Goal: Task Accomplishment & Management: Complete application form

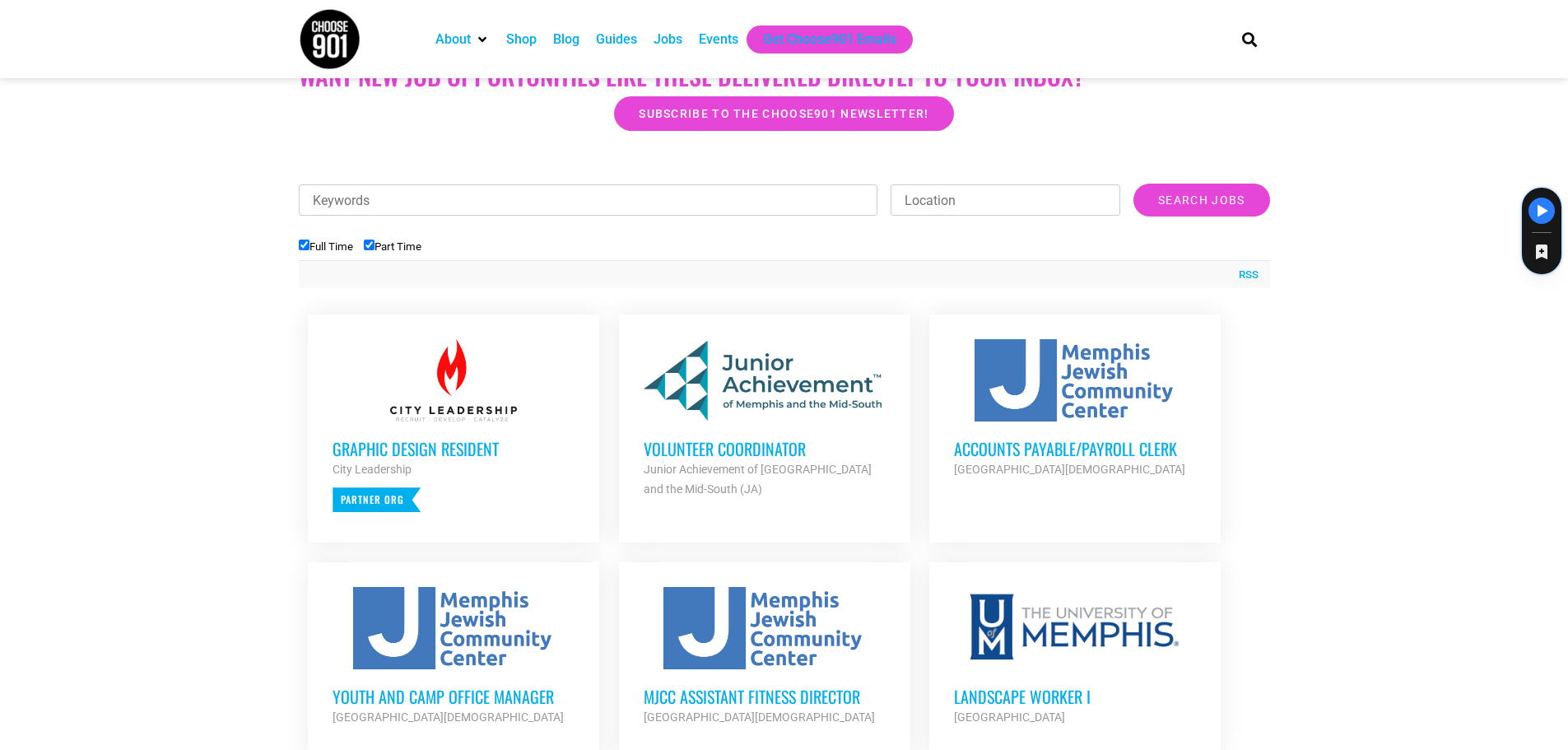
scroll to position [412, 0]
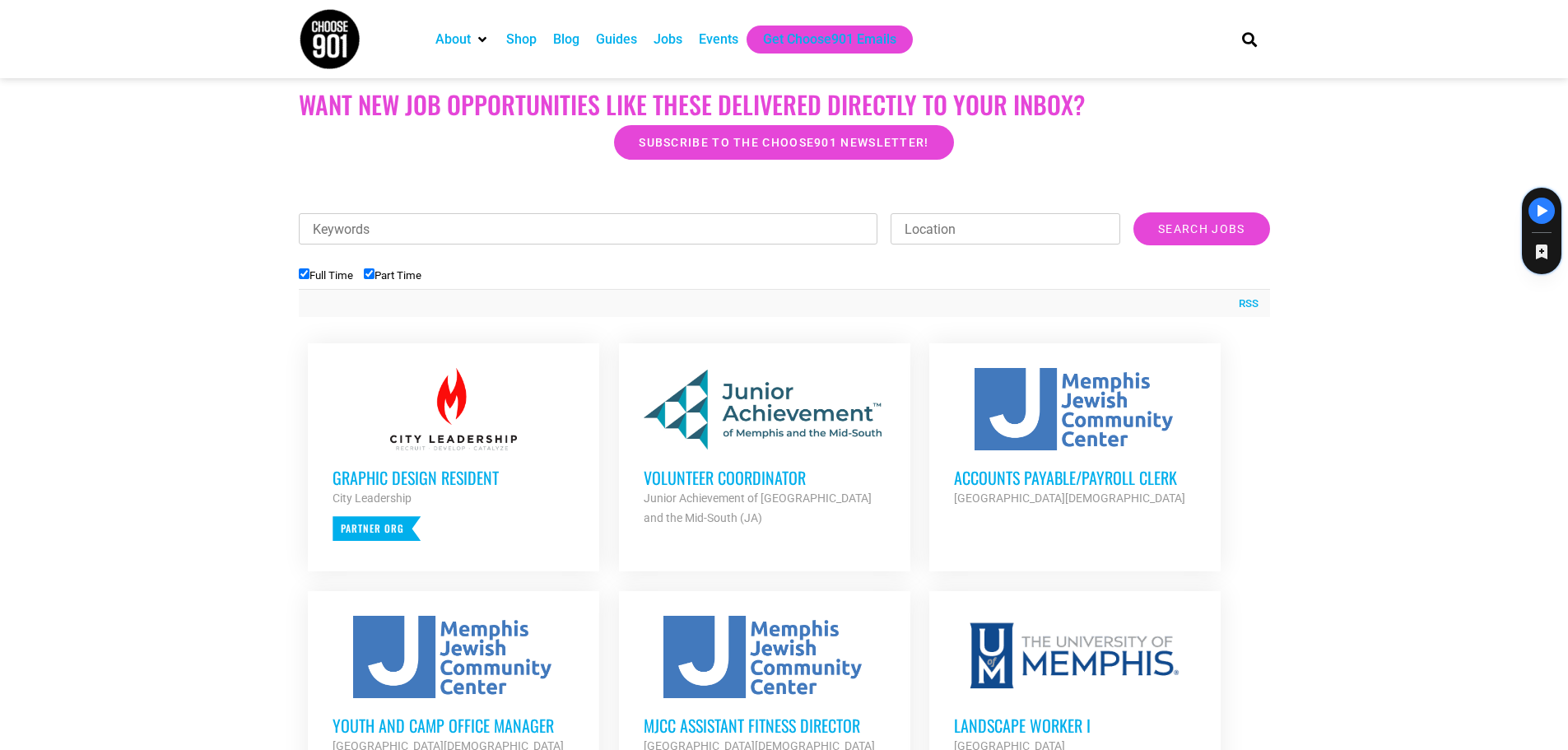
click at [302, 275] on input "Full Time" at bounding box center [303, 274] width 11 height 11
checkbox input "false"
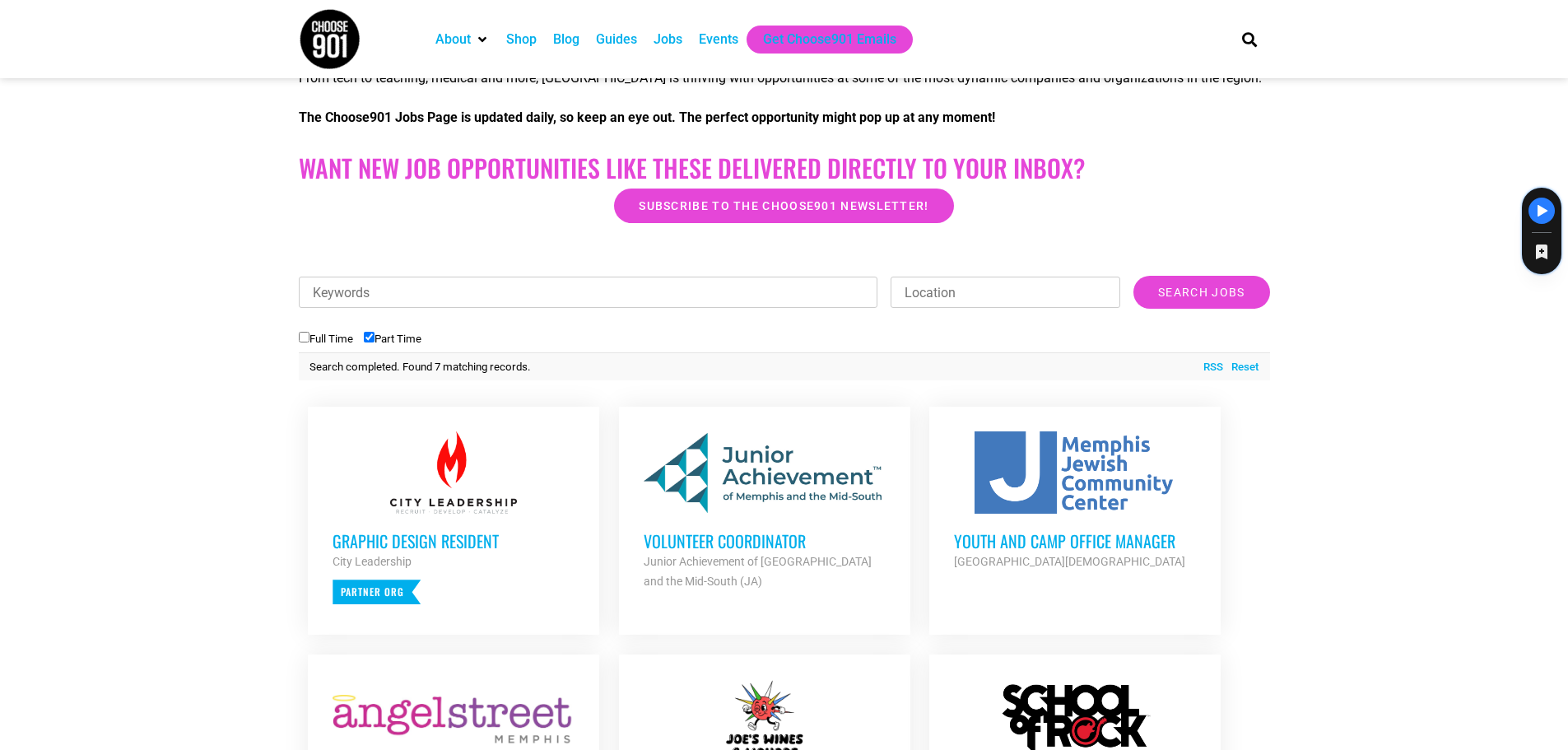
scroll to position [576, 0]
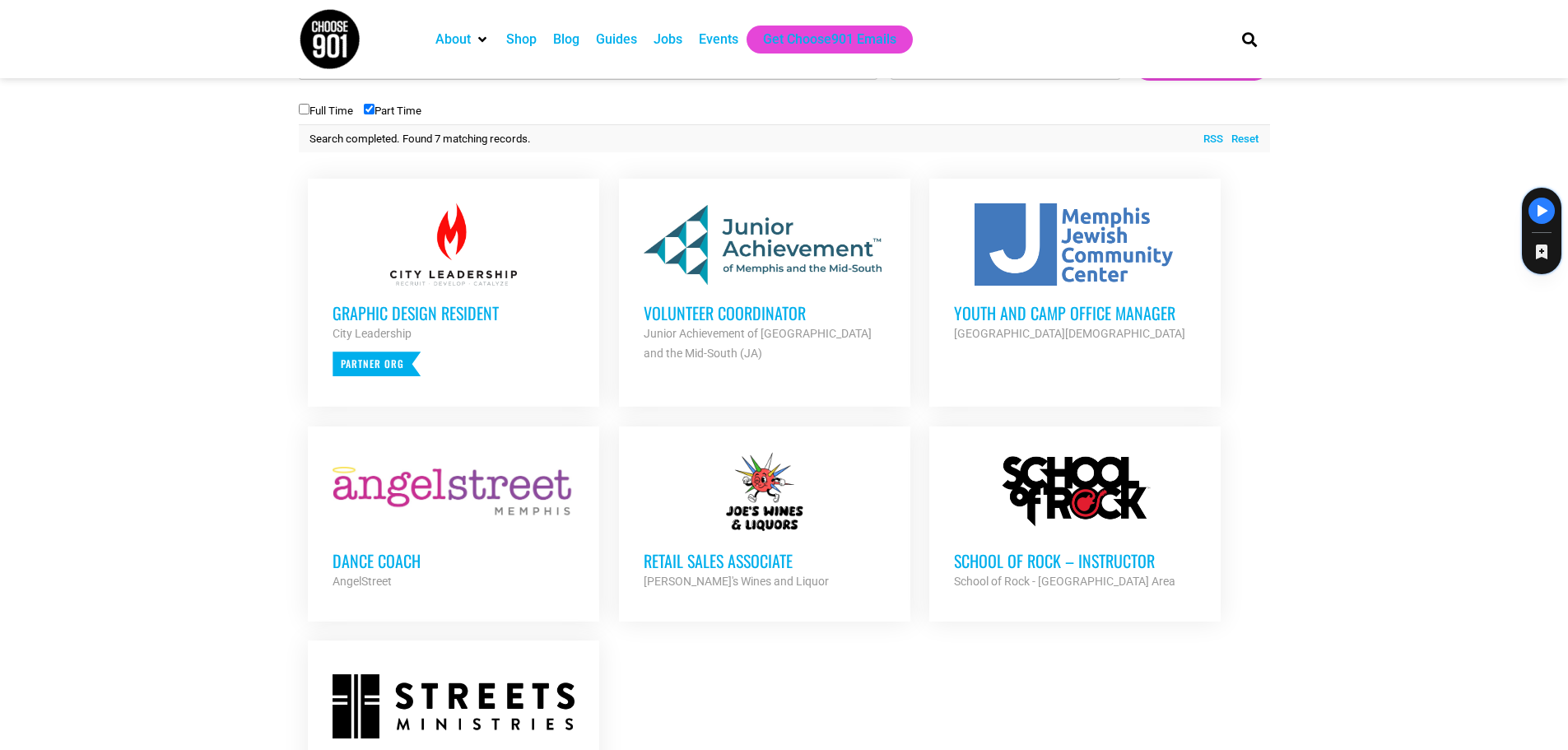
click at [693, 553] on h3 "Retail Sales Associate" at bounding box center [764, 561] width 242 height 22
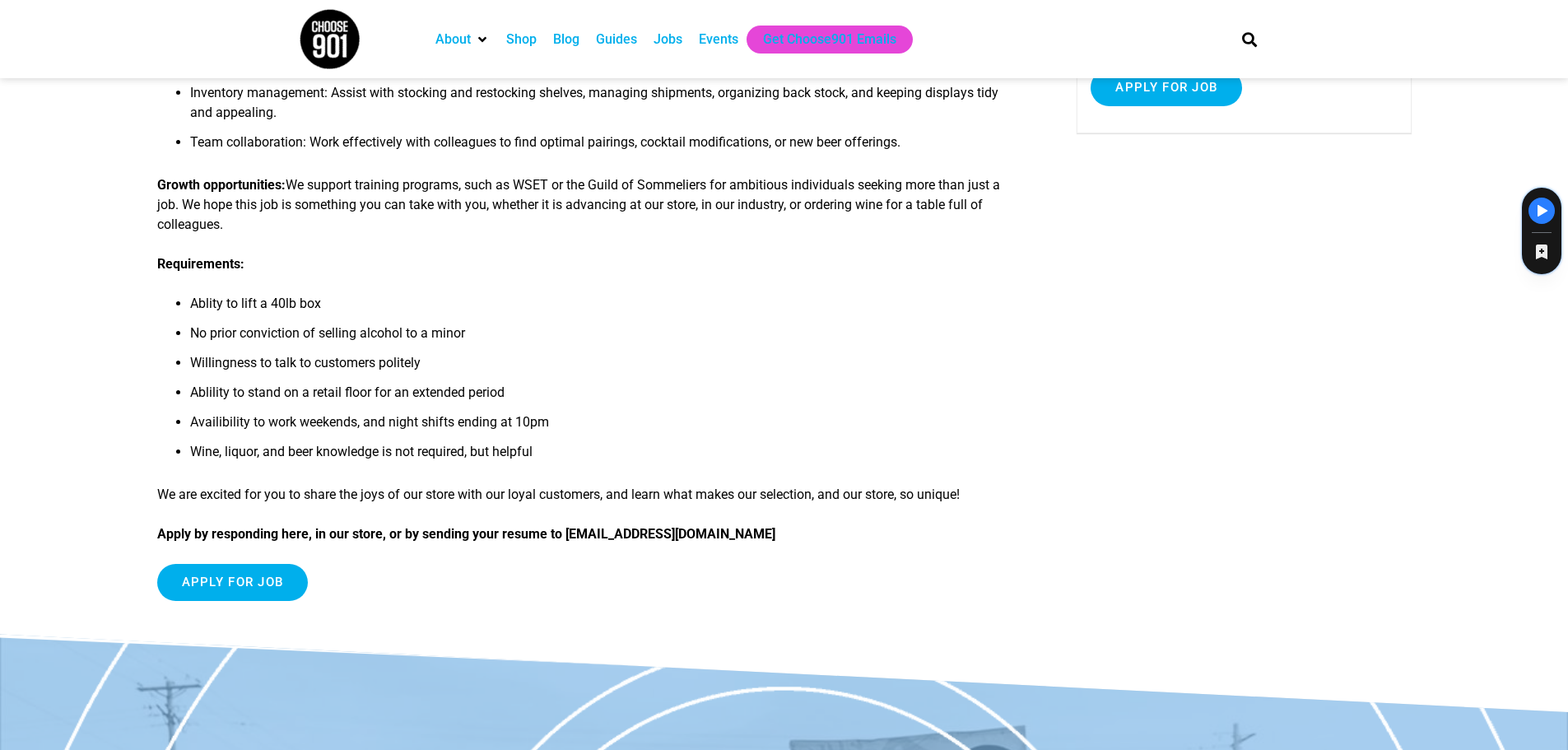
scroll to position [299, 0]
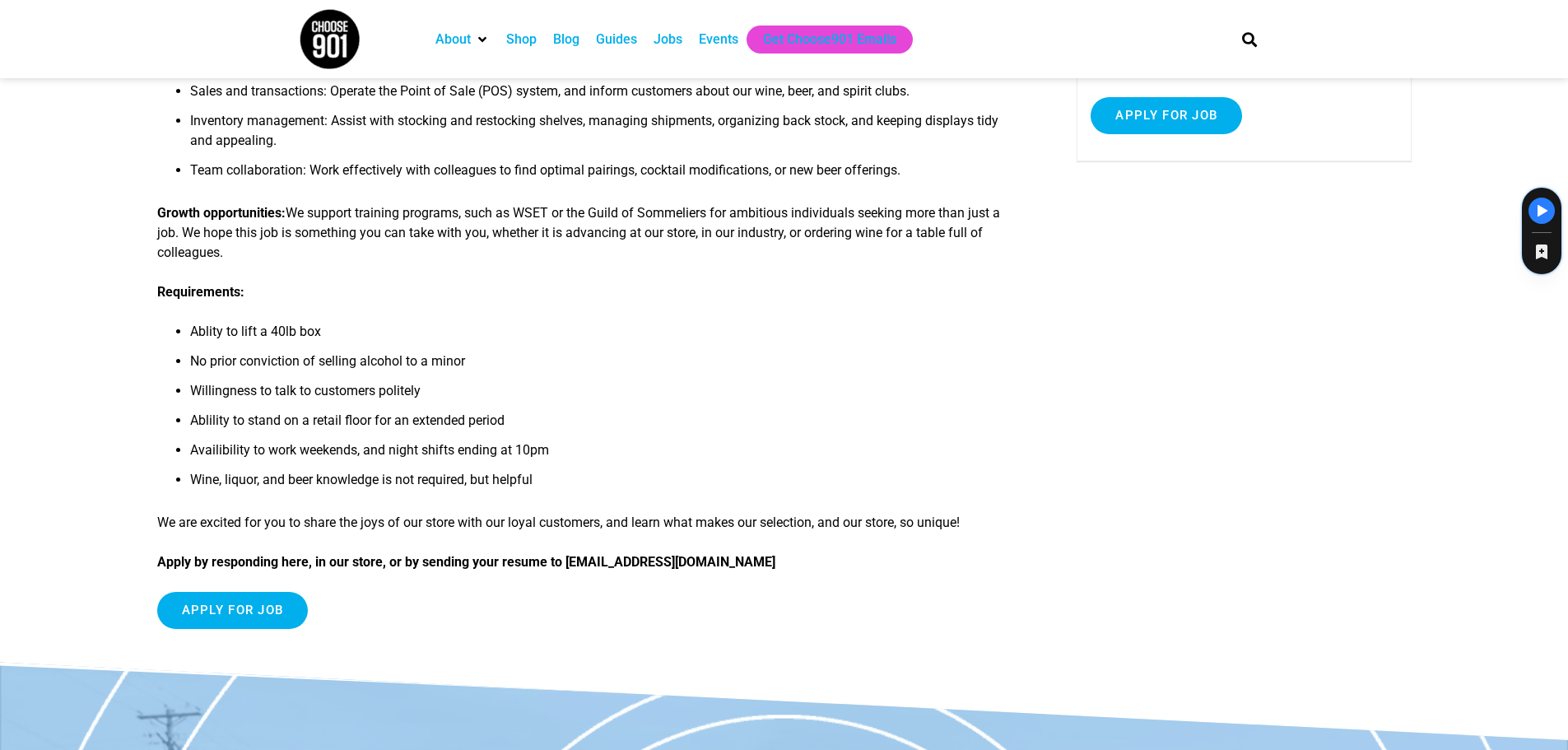
click at [1141, 536] on div "Joe’s is a family-owned wine, beer, and liquor store, with 65 years of history …" at bounding box center [784, 271] width 1255 height 781
click at [284, 598] on input "Apply for job" at bounding box center [233, 610] width 151 height 37
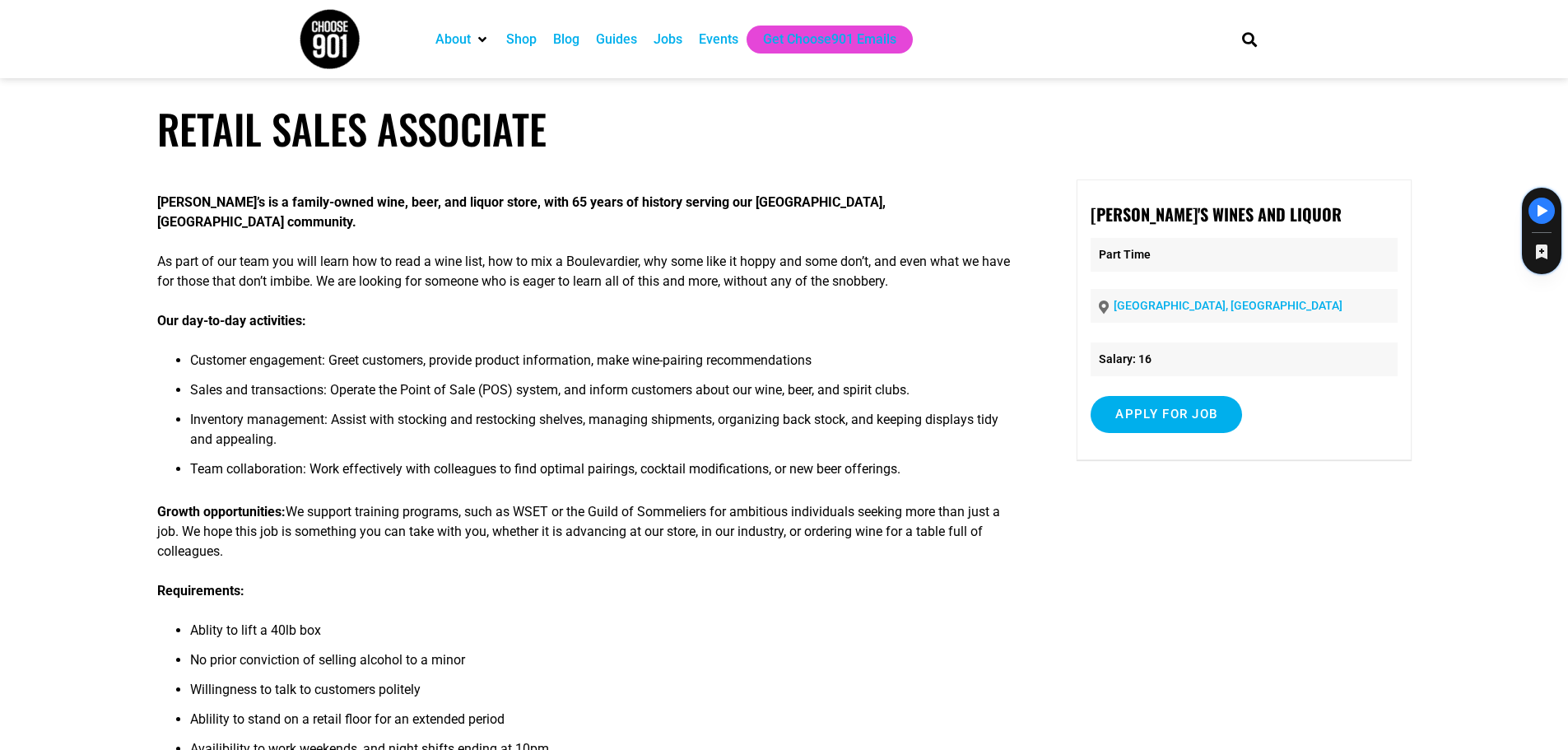
scroll to position [0, 0]
